Goal: Transaction & Acquisition: Purchase product/service

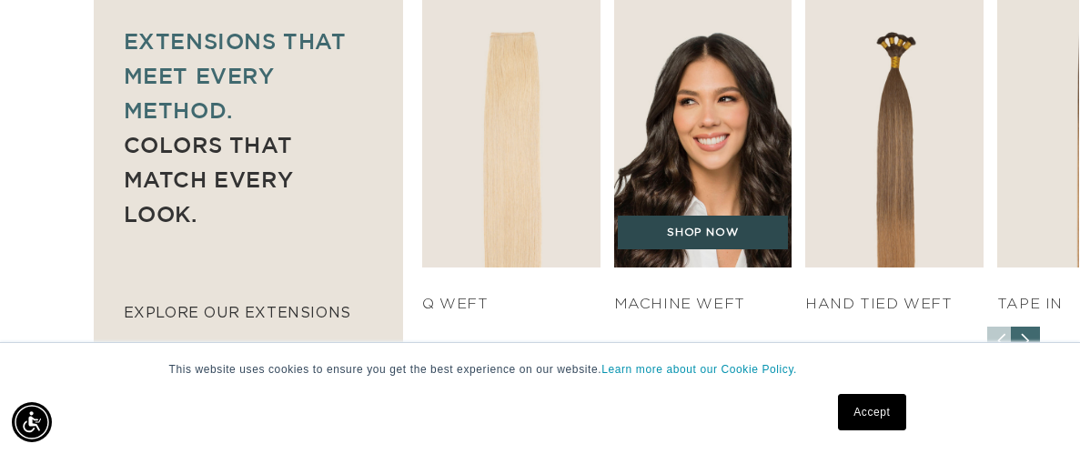
scroll to position [1303, 0]
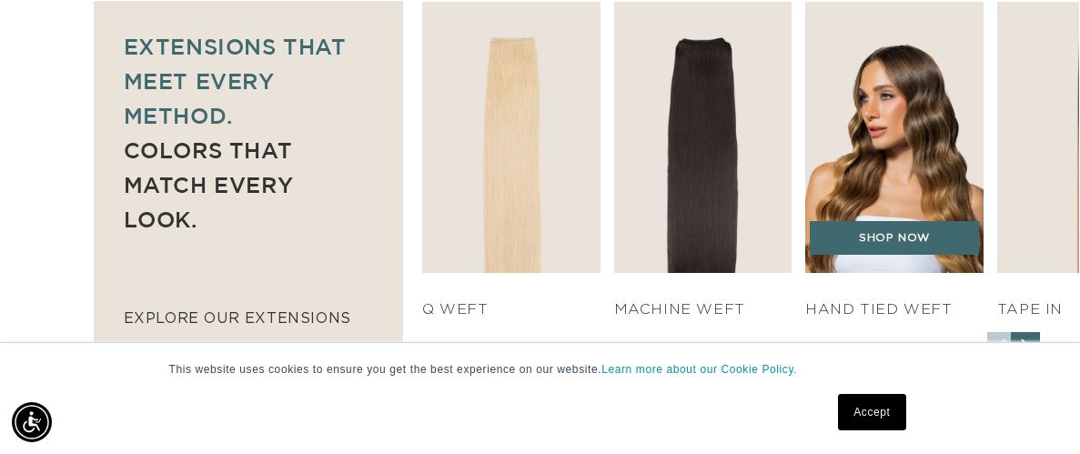
click at [882, 110] on img "3 / 7" at bounding box center [894, 137] width 187 height 285
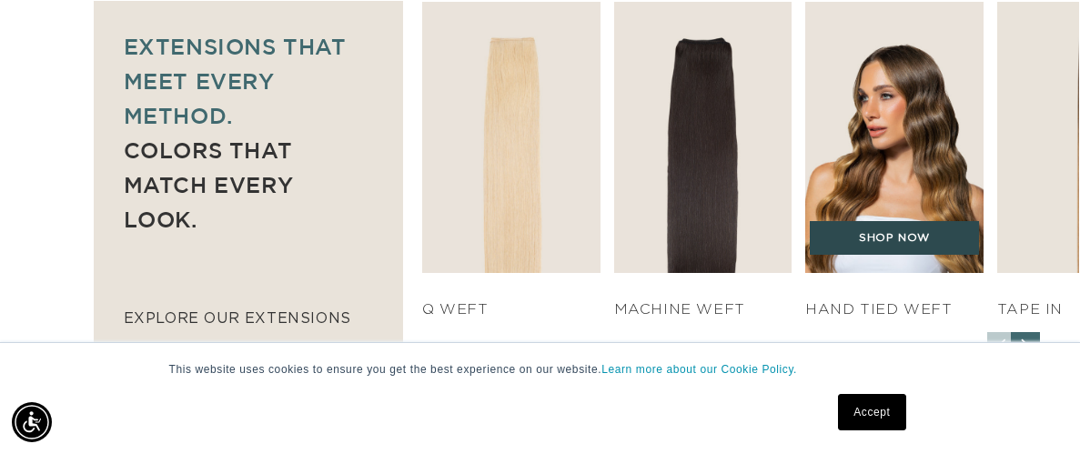
scroll to position [0, 1902]
click at [846, 221] on link "SHOP NOW" at bounding box center [894, 238] width 169 height 35
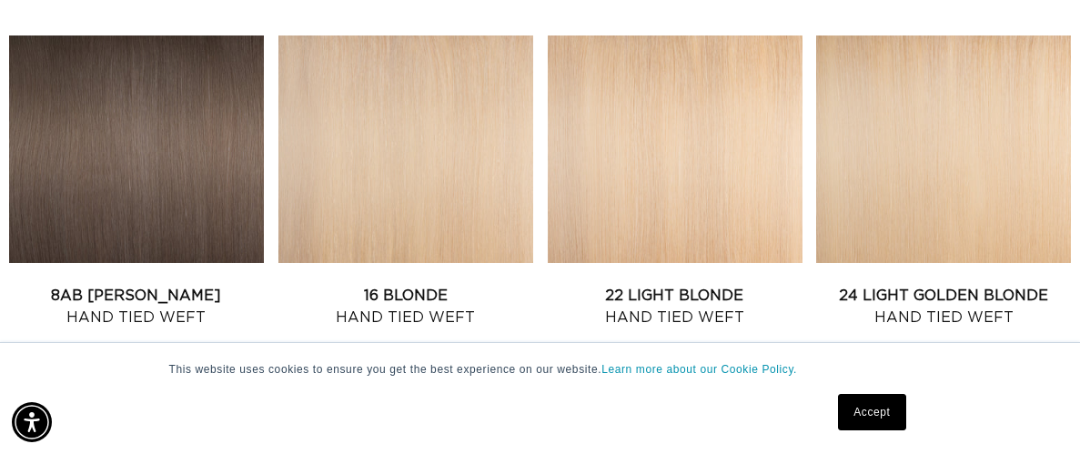
scroll to position [0, 1902]
click at [857, 407] on link "Accept" at bounding box center [871, 412] width 67 height 36
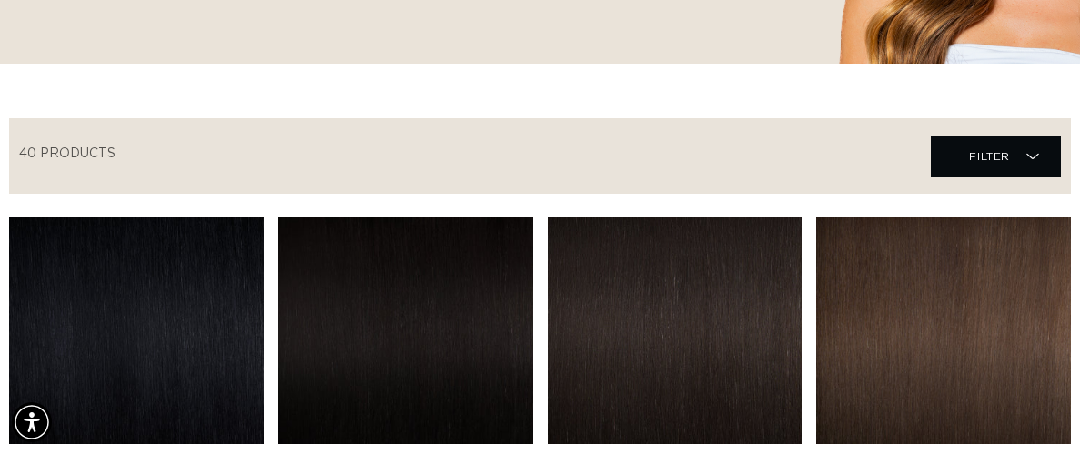
scroll to position [560, 0]
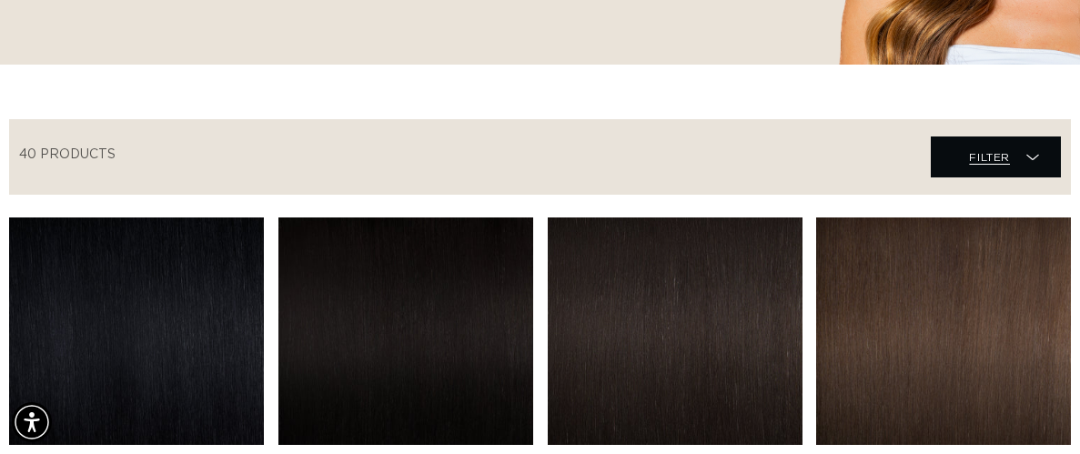
click at [960, 137] on span "Filter Filter" at bounding box center [996, 157] width 130 height 41
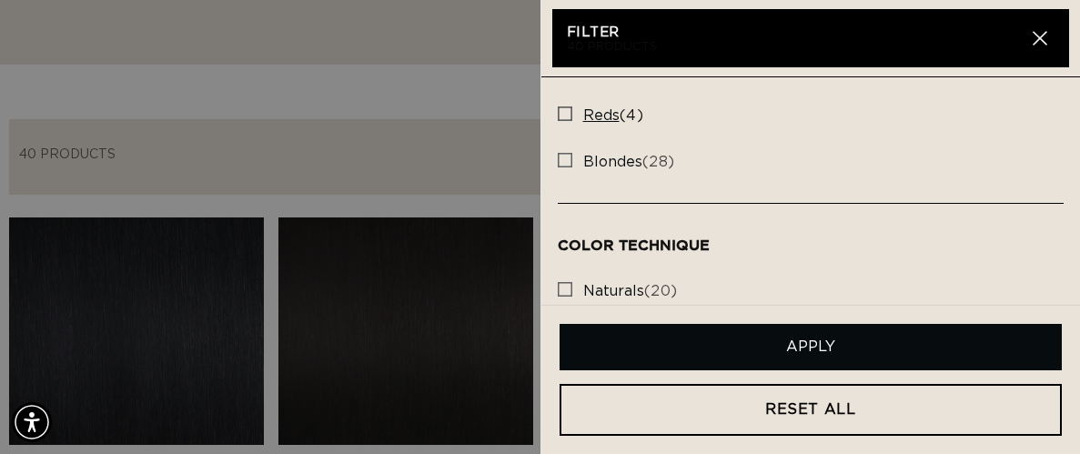
scroll to position [525, 0]
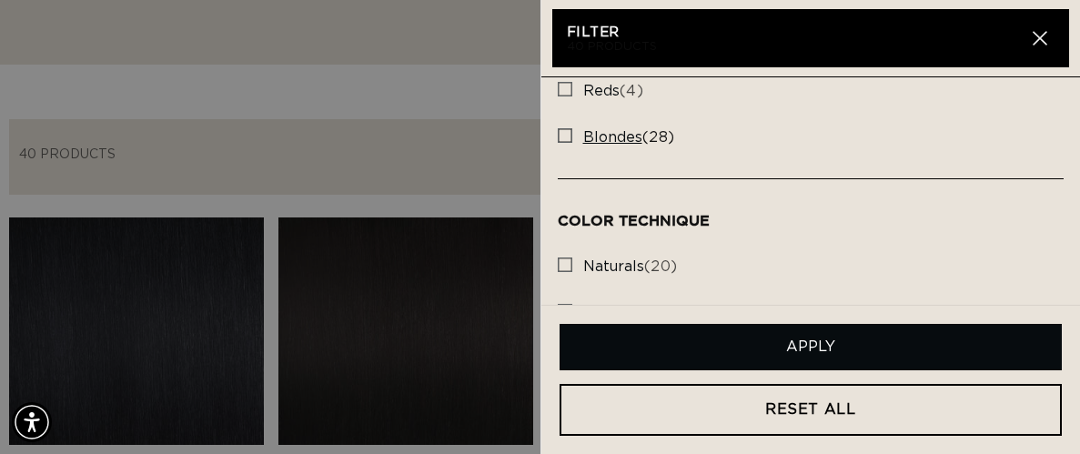
click at [619, 130] on span "blondes" at bounding box center [612, 137] width 59 height 15
click at [573, 128] on input "blondes (28) blondes (28 products)" at bounding box center [565, 131] width 15 height 15
checkbox input "true"
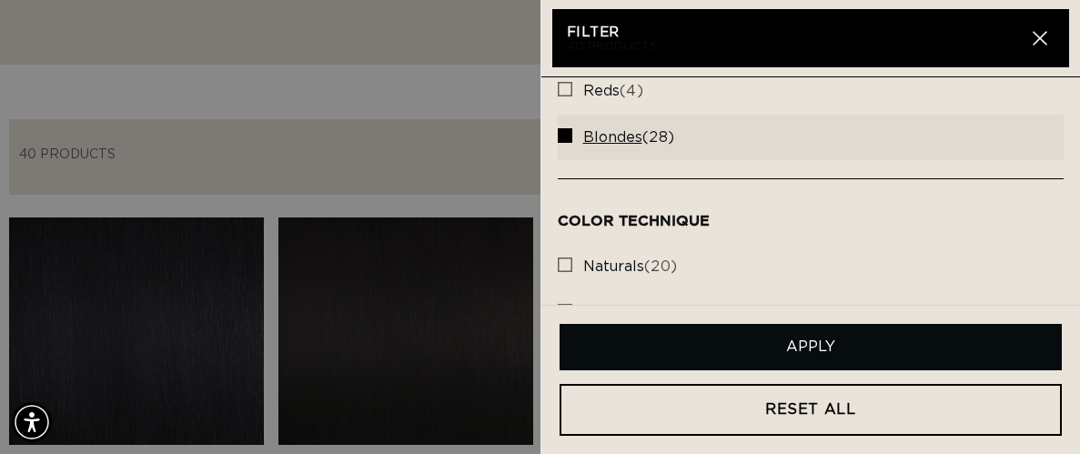
scroll to position [0, 0]
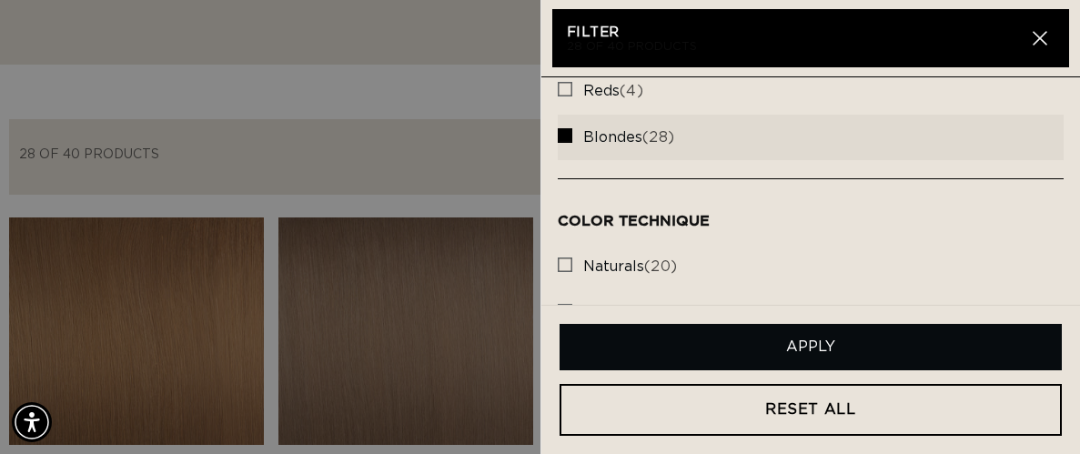
click at [693, 352] on button "Apply" at bounding box center [811, 347] width 503 height 46
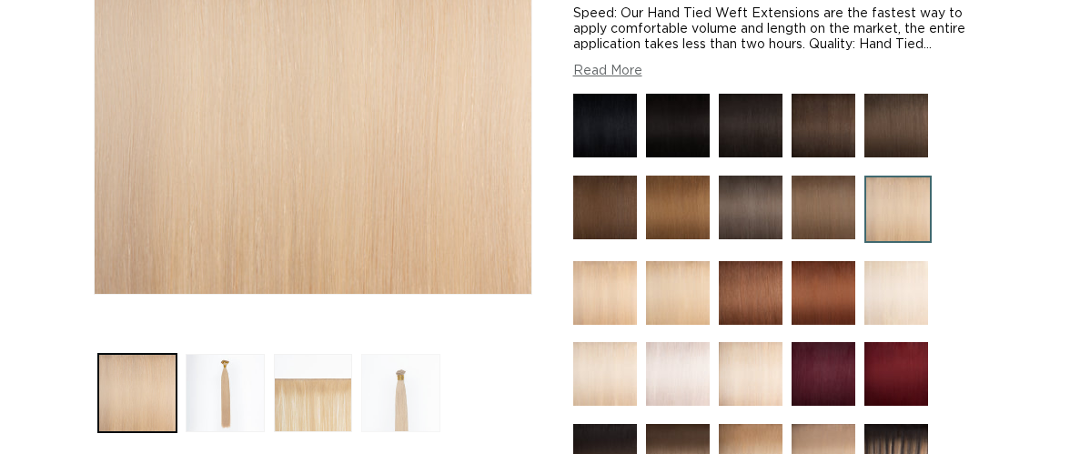
click at [388, 373] on button "Load image 4 in gallery view" at bounding box center [400, 393] width 79 height 79
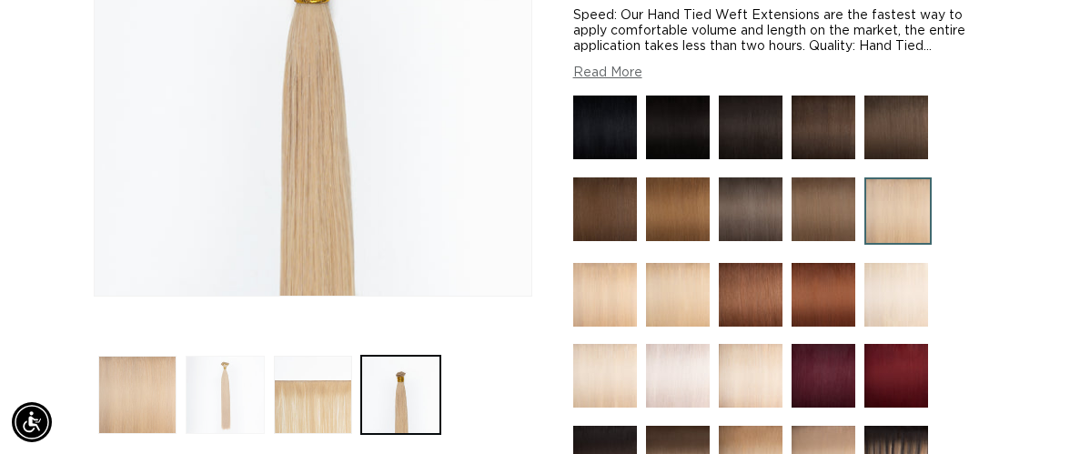
scroll to position [0, 951]
click at [249, 360] on button "Load image 2 in gallery view" at bounding box center [225, 395] width 79 height 79
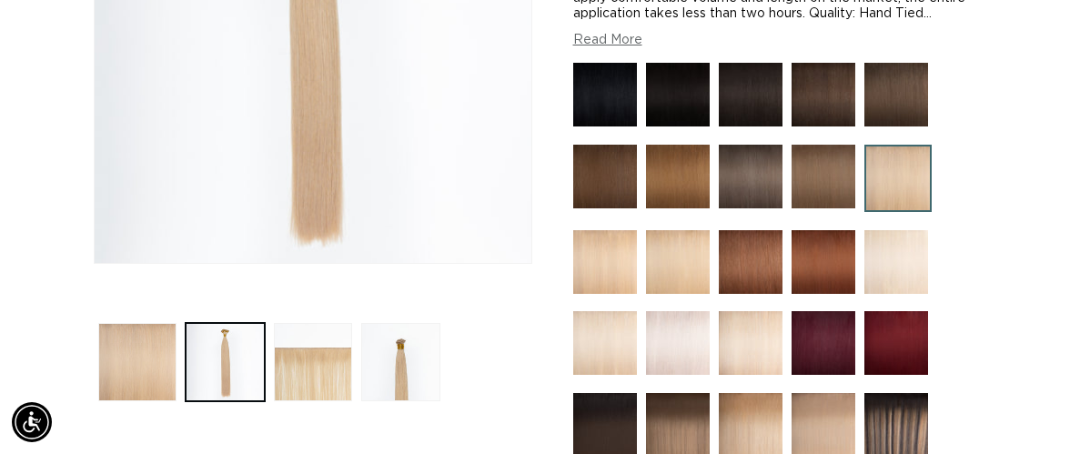
click at [313, 342] on button "Load image 3 in gallery view" at bounding box center [313, 362] width 79 height 79
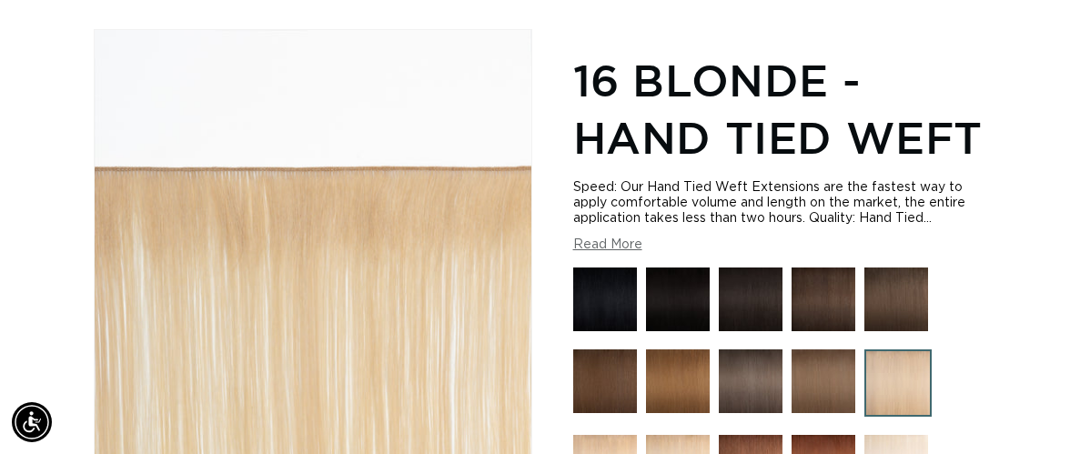
scroll to position [393, 0]
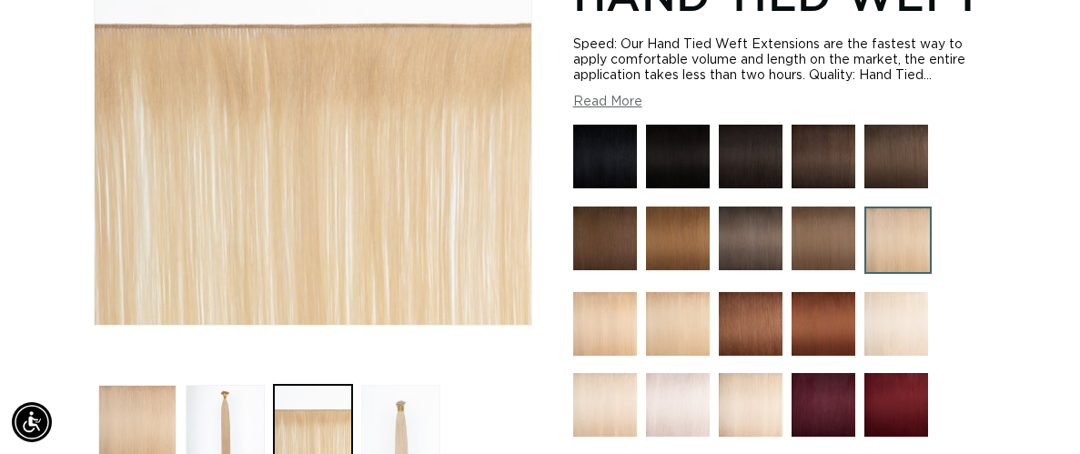
click at [384, 394] on button "Load image 4 in gallery view" at bounding box center [400, 424] width 79 height 79
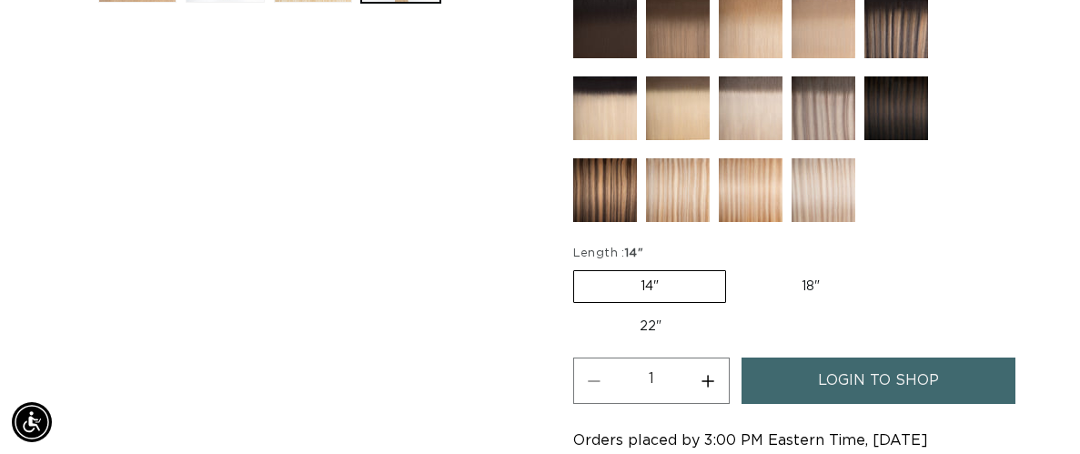
scroll to position [856, 0]
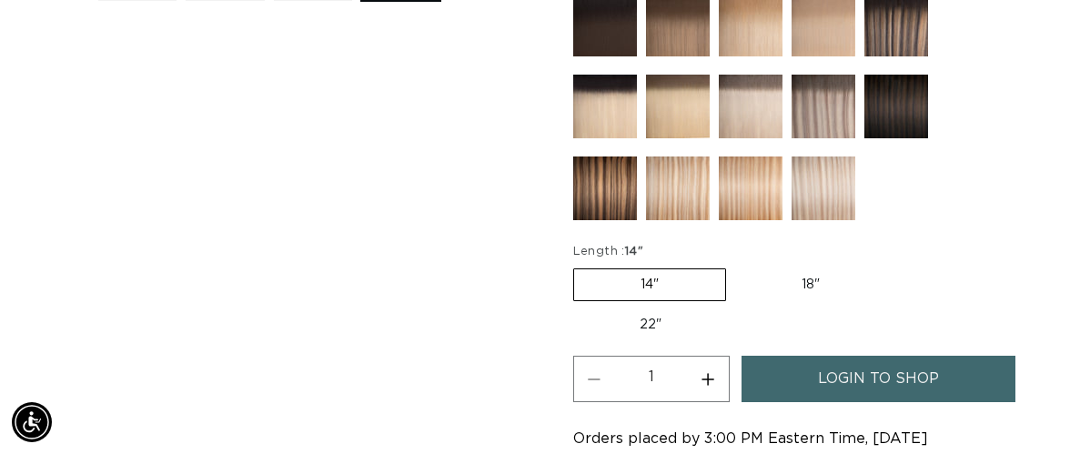
click at [783, 269] on label "18" Variant sold out or unavailable" at bounding box center [810, 284] width 151 height 31
click at [736, 265] on input "18" Variant sold out or unavailable" at bounding box center [735, 265] width 1 height 1
radio input "true"
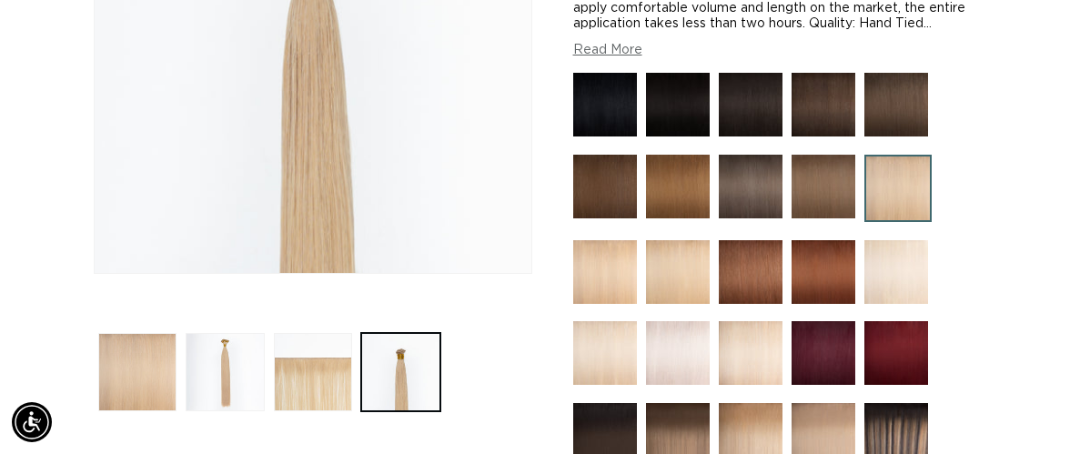
scroll to position [0, 951]
click at [206, 333] on button "Load image 2 in gallery view" at bounding box center [225, 372] width 79 height 79
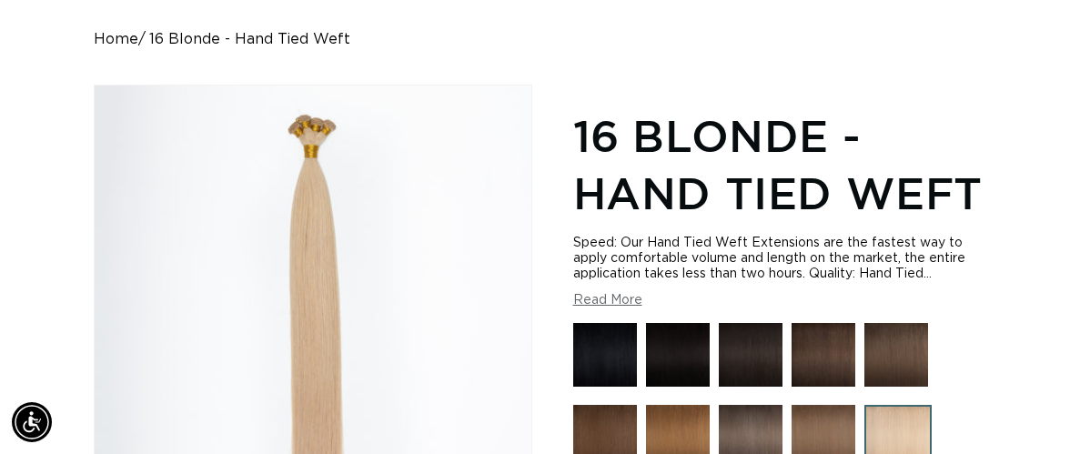
scroll to position [487, 0]
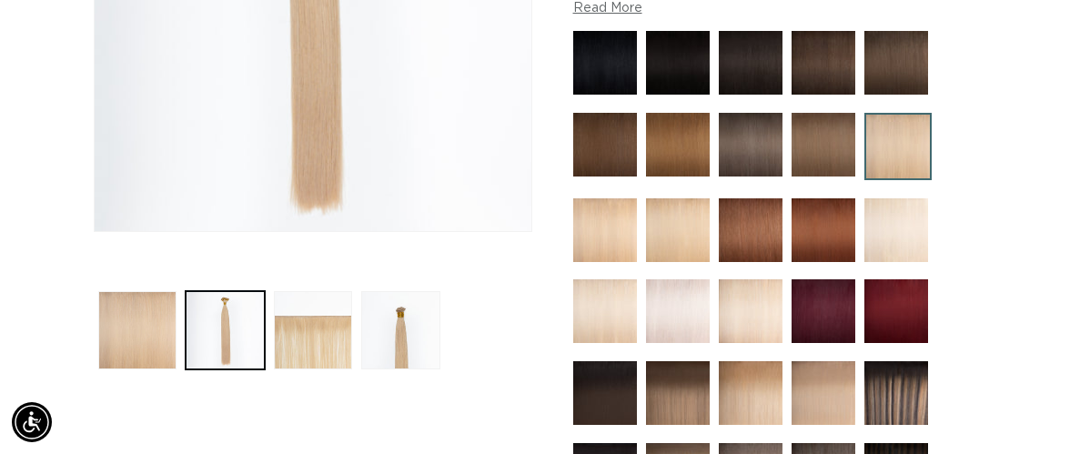
click at [614, 198] on img at bounding box center [605, 230] width 64 height 64
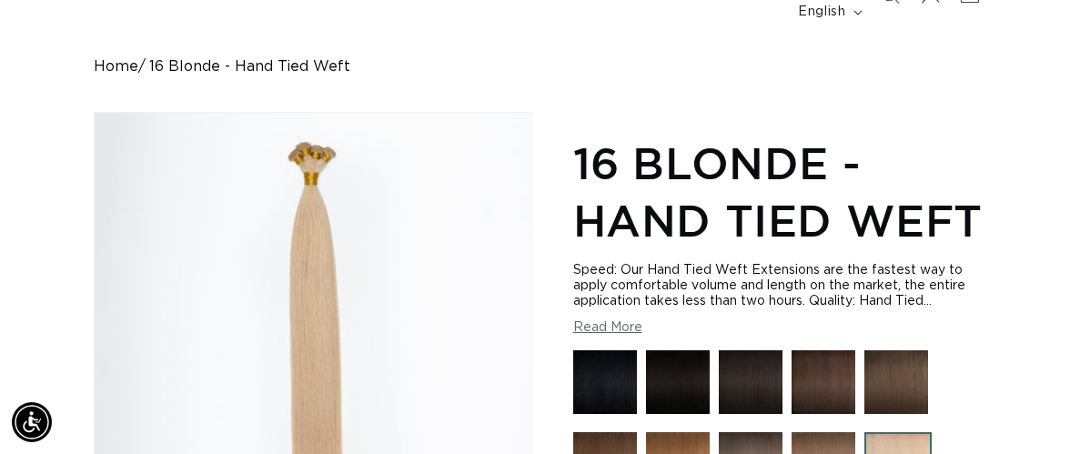
scroll to position [163, 0]
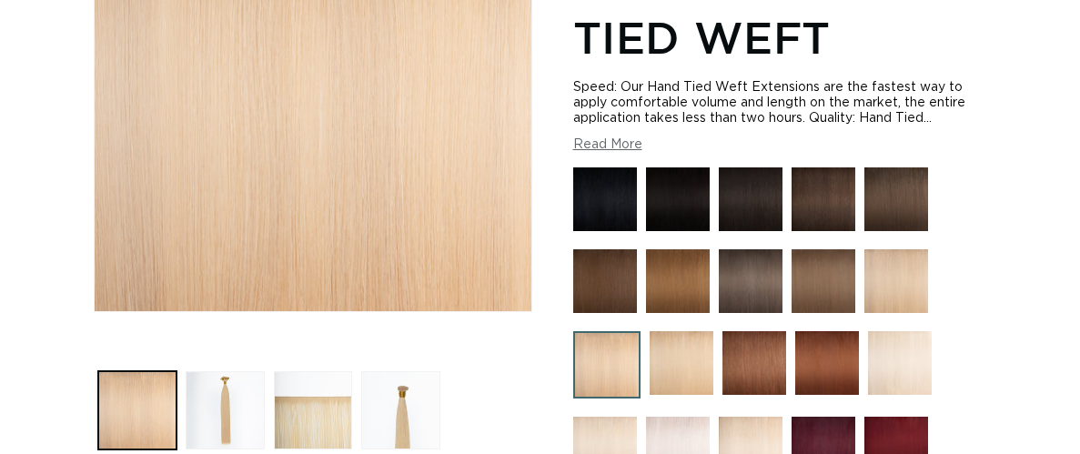
click at [416, 388] on button "Load image 4 in gallery view" at bounding box center [400, 410] width 79 height 79
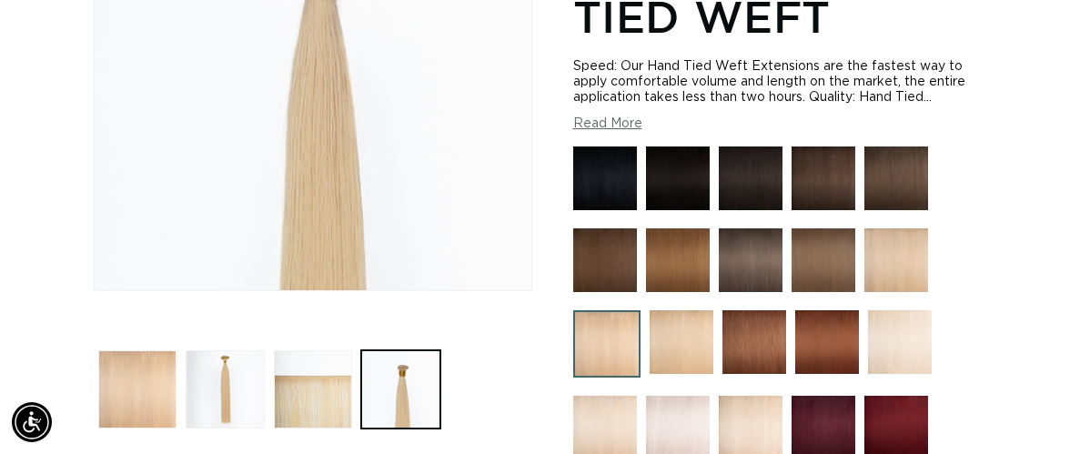
scroll to position [0, 951]
click at [909, 229] on img at bounding box center [897, 260] width 64 height 64
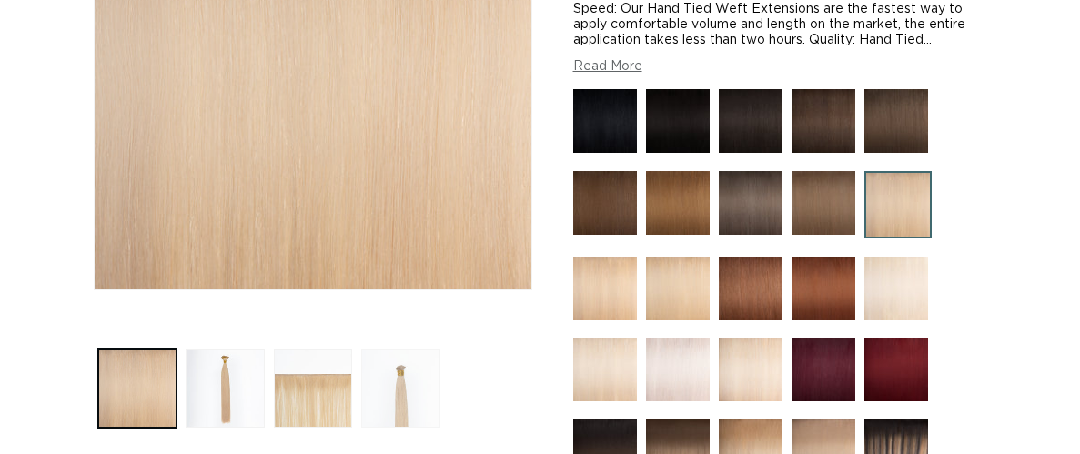
click at [403, 367] on button "Load image 4 in gallery view" at bounding box center [400, 389] width 79 height 79
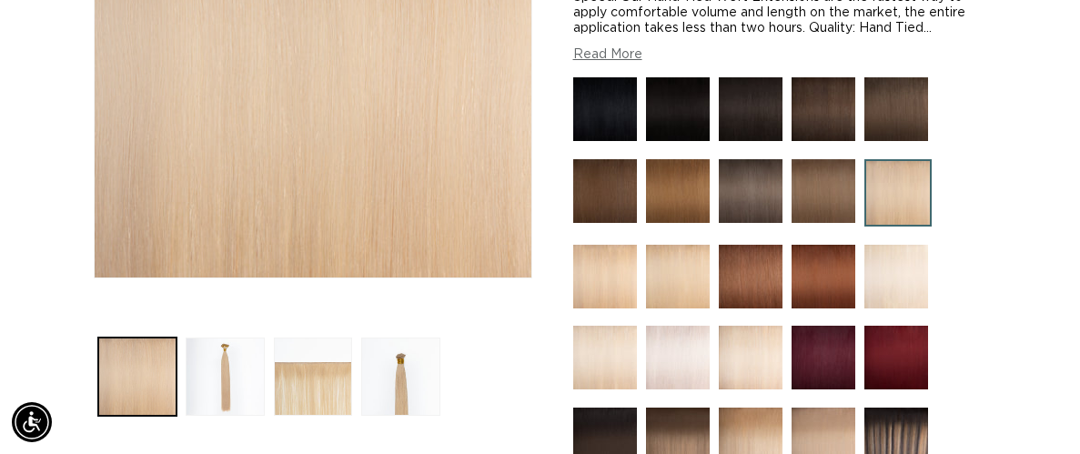
scroll to position [371, 0]
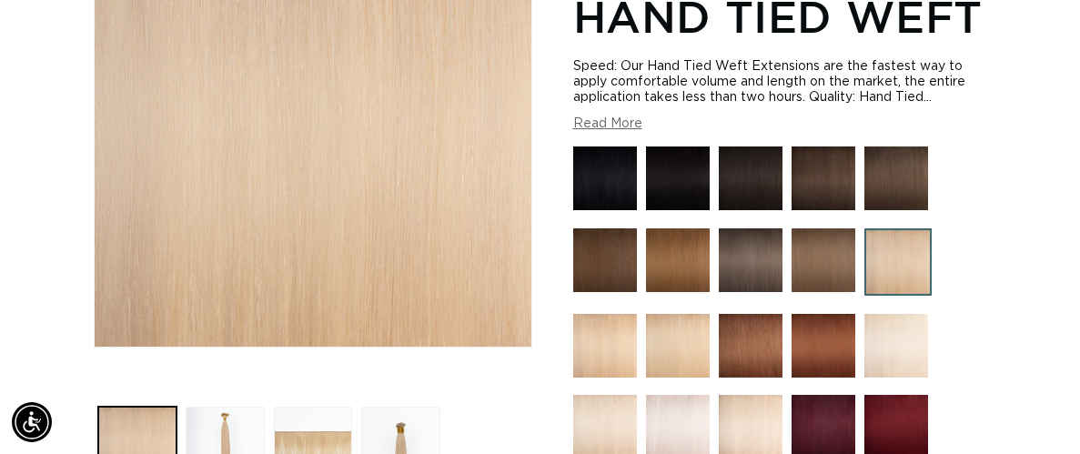
click at [603, 117] on button "Read More" at bounding box center [607, 124] width 69 height 15
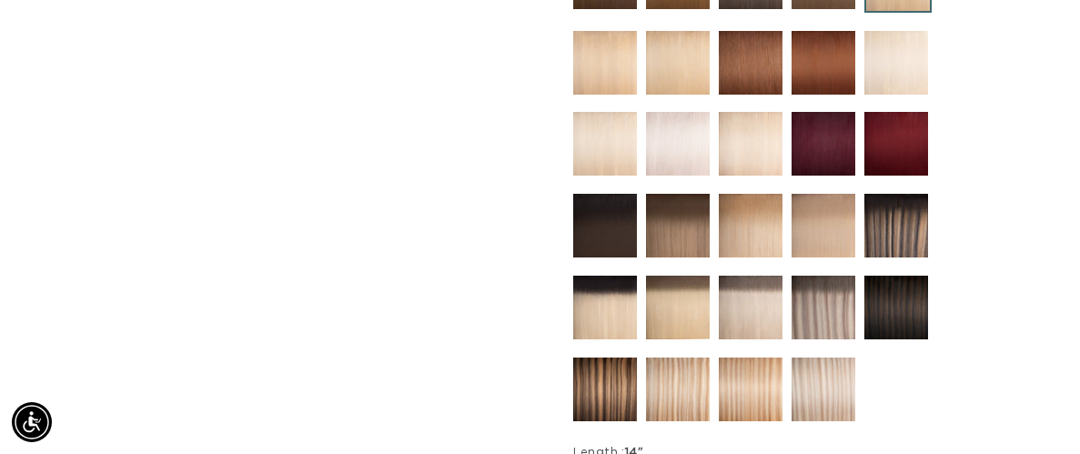
scroll to position [1147, 0]
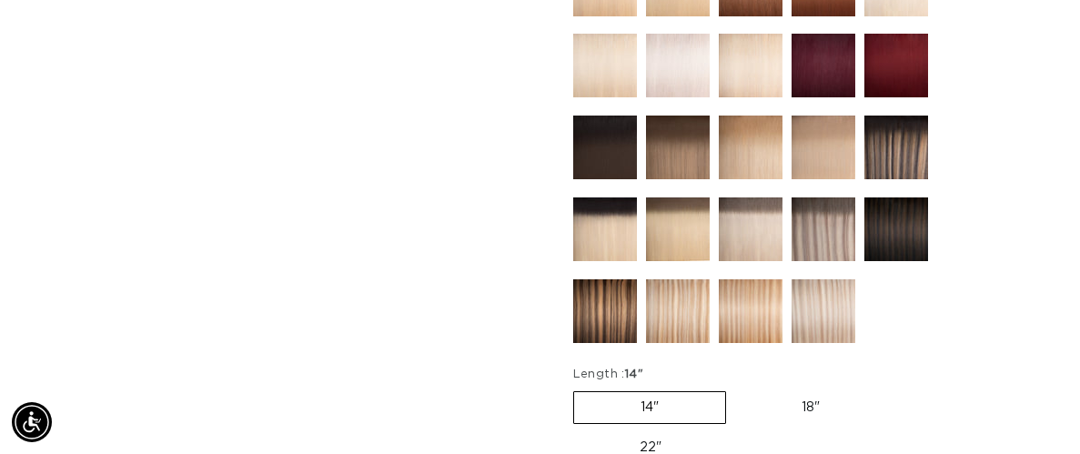
click at [682, 279] on img at bounding box center [678, 311] width 64 height 64
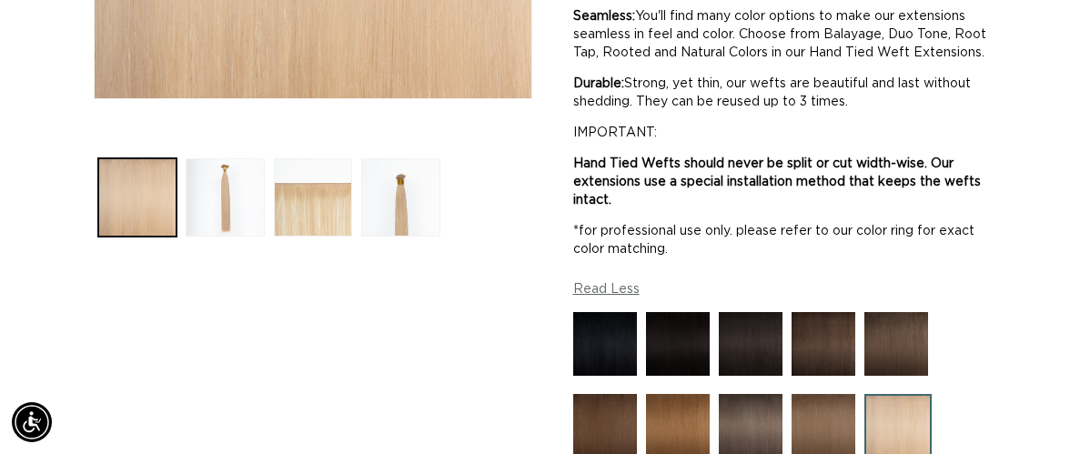
scroll to position [616, 0]
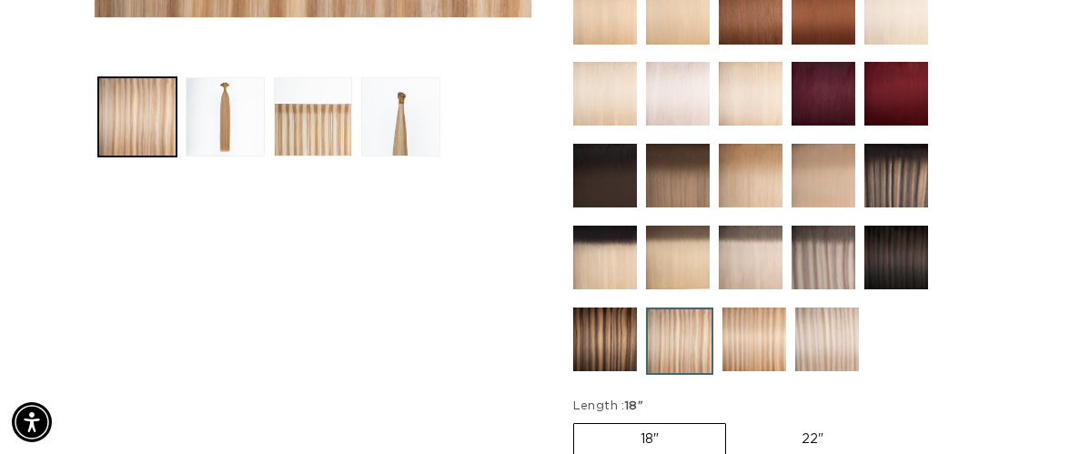
scroll to position [692, 0]
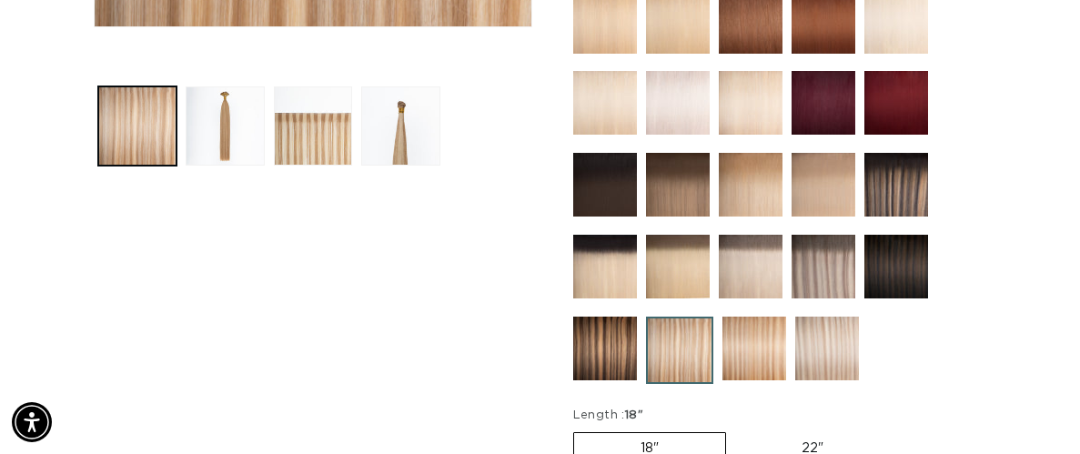
click at [838, 317] on img at bounding box center [828, 349] width 64 height 64
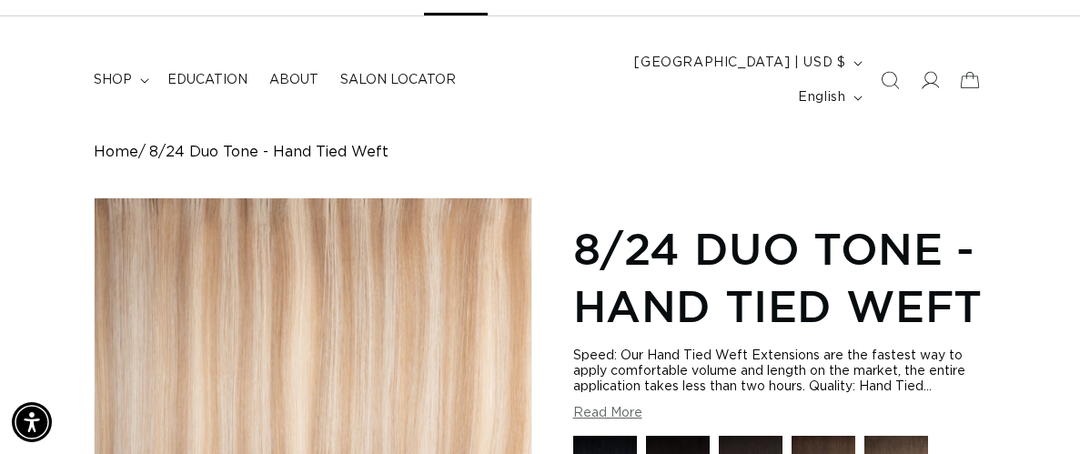
scroll to position [77, 0]
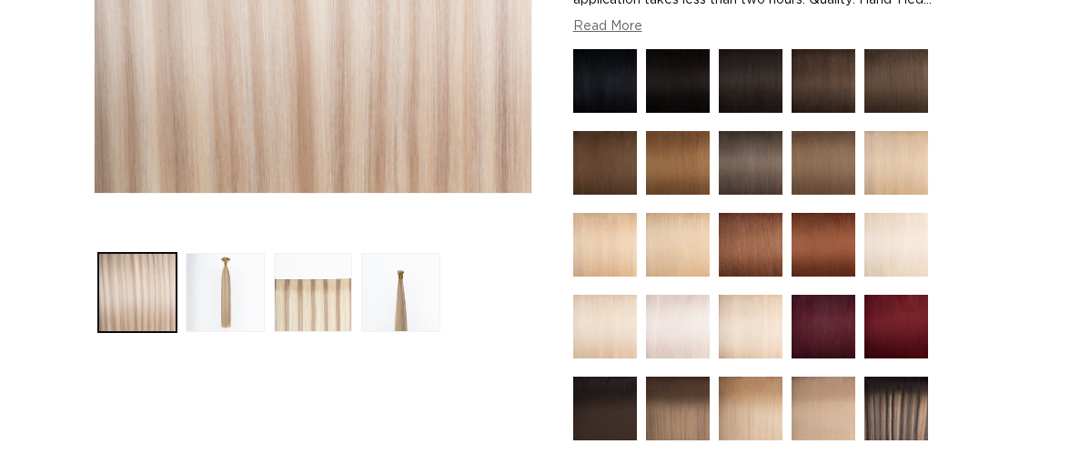
scroll to position [628, 0]
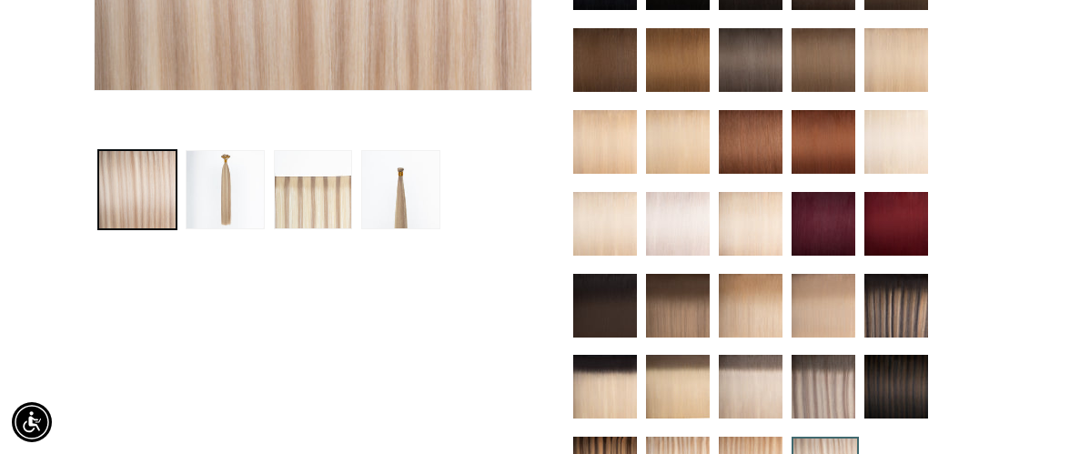
click at [774, 288] on img at bounding box center [751, 306] width 64 height 64
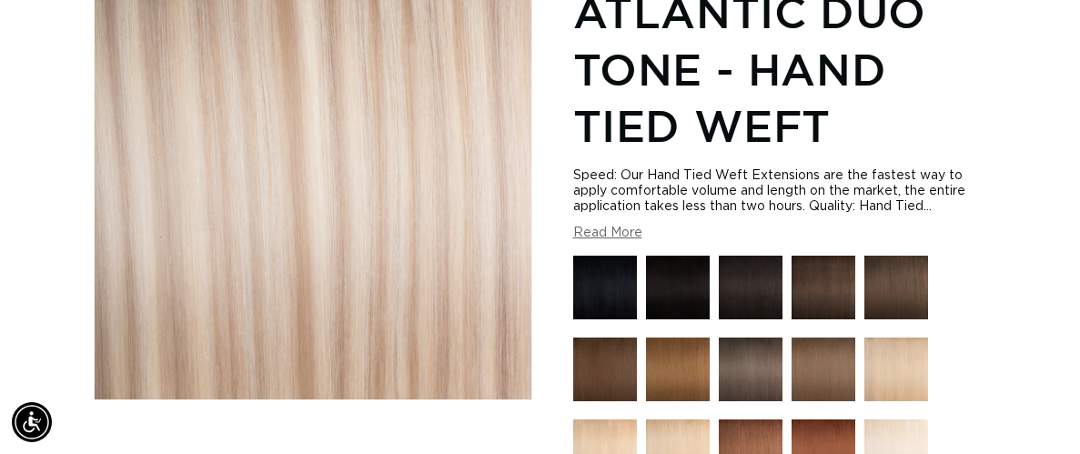
scroll to position [313, 0]
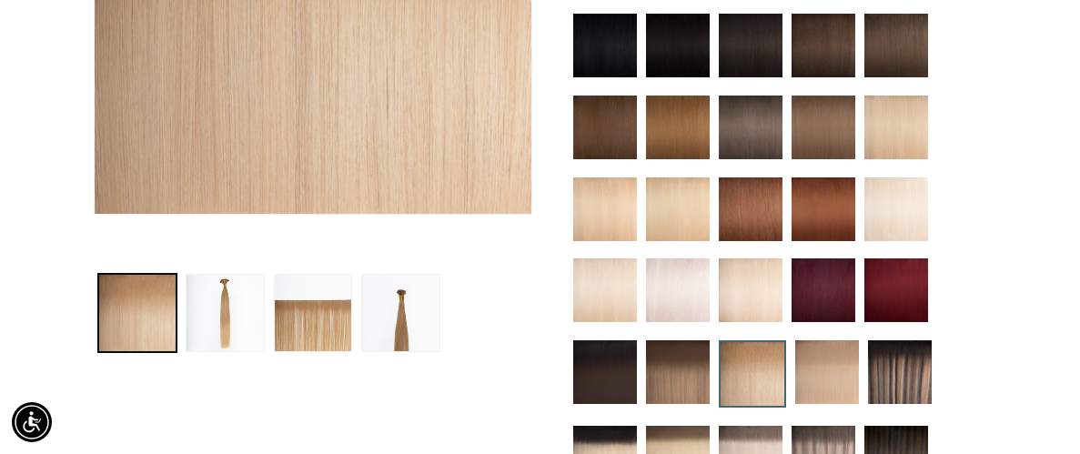
scroll to position [0, 1902]
click at [695, 276] on img at bounding box center [678, 291] width 64 height 64
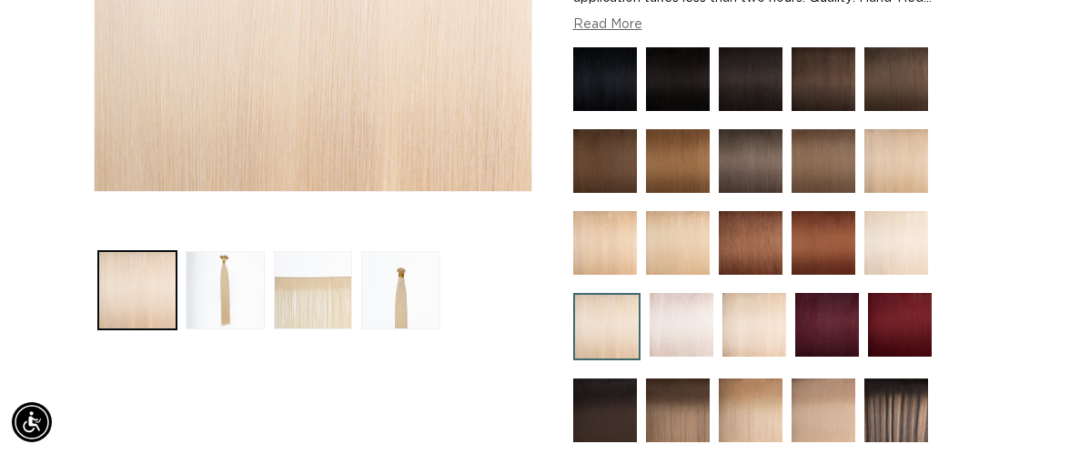
scroll to position [0, 951]
click at [395, 259] on button "Load image 4 in gallery view" at bounding box center [400, 290] width 79 height 79
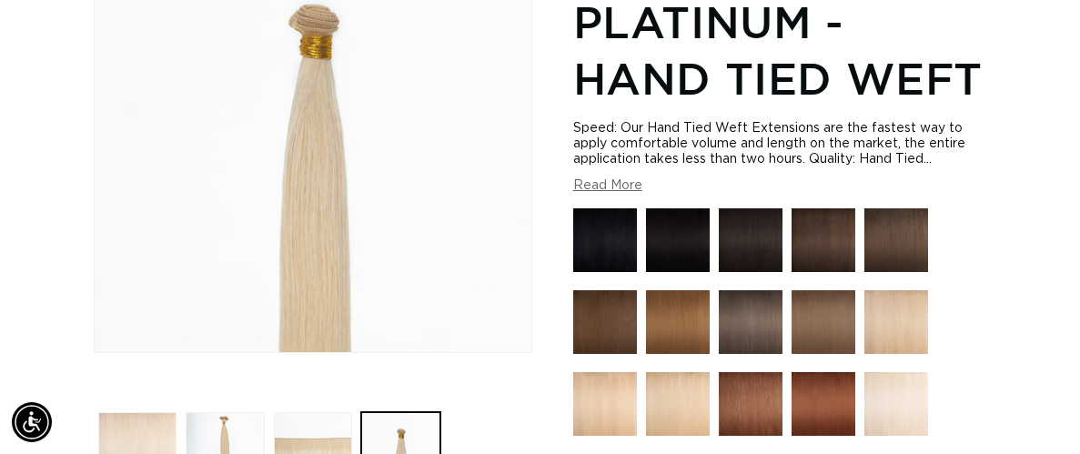
scroll to position [410, 0]
